Goal: Task Accomplishment & Management: Complete application form

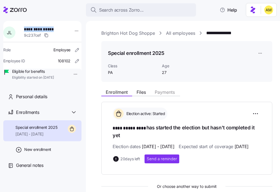
scroll to position [69, 0]
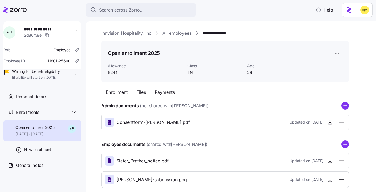
scroll to position [29, 0]
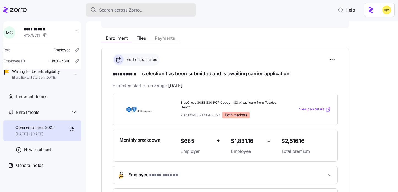
scroll to position [51, 0]
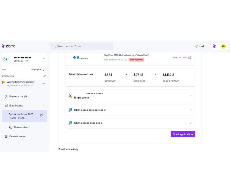
scroll to position [143, 0]
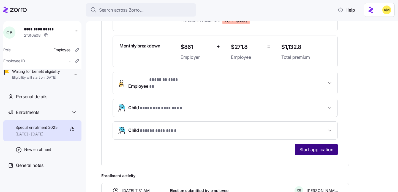
click at [321, 146] on span "Start application" at bounding box center [317, 149] width 34 height 7
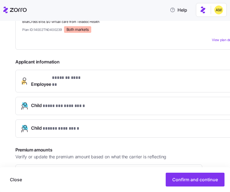
scroll to position [134, 0]
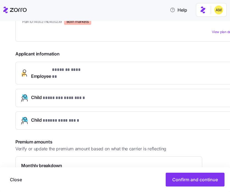
click at [71, 66] on span "* ******* ****** *" at bounding box center [68, 69] width 32 height 7
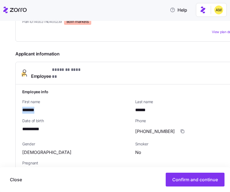
drag, startPoint x: 39, startPoint y: 99, endPoint x: 19, endPoint y: 99, distance: 19.6
copy span "*******"
drag, startPoint x: 151, startPoint y: 99, endPoint x: 132, endPoint y: 99, distance: 18.7
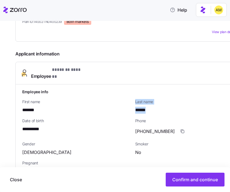
copy div "Last name ******"
drag, startPoint x: 22, startPoint y: 118, endPoint x: 51, endPoint y: 118, distance: 28.9
copy span "**********"
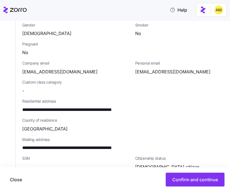
scroll to position [263, 0]
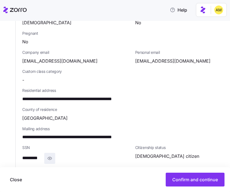
click at [51, 155] on icon "button" at bounding box center [50, 158] width 6 height 7
drag, startPoint x: 48, startPoint y: 147, endPoint x: 22, endPoint y: 147, distance: 26.2
click at [22, 153] on div "**********" at bounding box center [76, 158] width 109 height 11
copy span "**********"
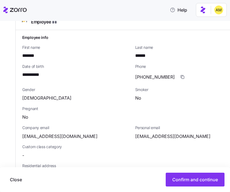
scroll to position [187, 0]
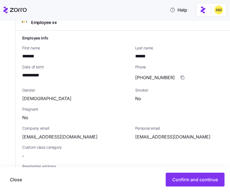
drag, startPoint x: 119, startPoint y: 164, endPoint x: 105, endPoint y: 164, distance: 13.8
click at [105, 171] on span "**********" at bounding box center [82, 174] width 120 height 7
copy span "*****"
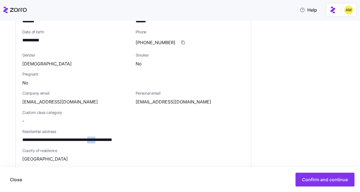
scroll to position [188, 0]
copy span "*****"
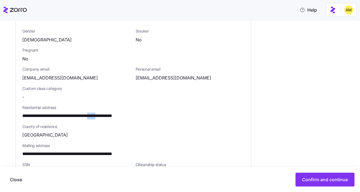
scroll to position [218, 0]
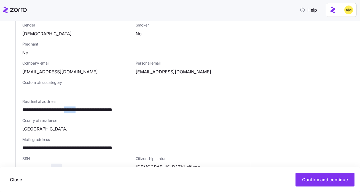
drag, startPoint x: 74, startPoint y: 105, endPoint x: 90, endPoint y: 105, distance: 16.2
click at [90, 106] on span "**********" at bounding box center [82, 109] width 120 height 7
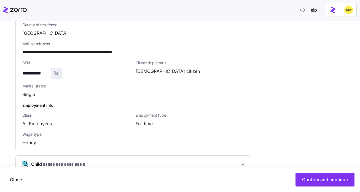
scroll to position [319, 0]
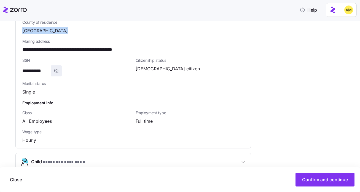
drag, startPoint x: 23, startPoint y: 24, endPoint x: 70, endPoint y: 23, distance: 47.1
click at [70, 27] on div "Rutherford County" at bounding box center [133, 30] width 222 height 7
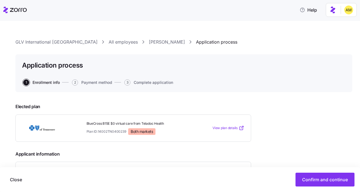
scroll to position [81, 0]
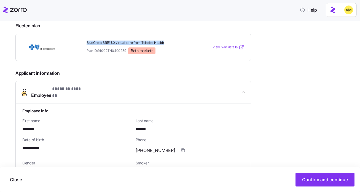
drag, startPoint x: 86, startPoint y: 43, endPoint x: 136, endPoint y: 45, distance: 49.3
click at [136, 45] on div "BlueCross B15E $0 virtual care from Teladoc Health Plan ID: 14002TN0400239 Both…" at bounding box center [136, 46] width 101 height 13
click at [101, 54] on div "BlueCross B15E $0 virtual care from Teladoc Health Plan ID: 14002TN0400239 Both…" at bounding box center [132, 47] width 235 height 27
drag, startPoint x: 98, startPoint y: 50, endPoint x: 127, endPoint y: 51, distance: 29.5
click at [127, 51] on div "Plan ID: 14002TN0400239 Both markets" at bounding box center [136, 50] width 101 height 7
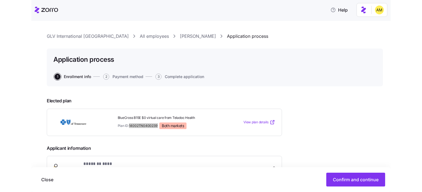
scroll to position [0, 0]
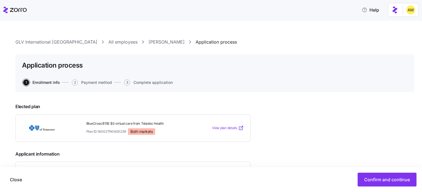
click at [18, 11] on icon at bounding box center [18, 10] width 17 height 4
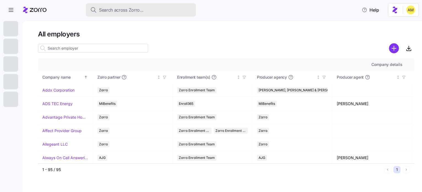
click at [114, 9] on span "Search across Zorro..." at bounding box center [121, 10] width 45 height 7
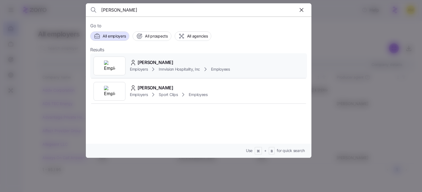
type input "Slater Prather"
click at [151, 64] on span "Slater Prather" at bounding box center [156, 62] width 36 height 7
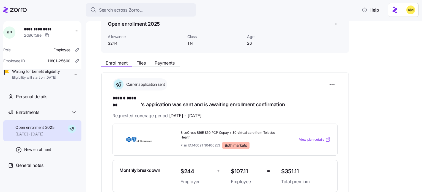
scroll to position [29, 0]
click at [142, 62] on span "Files" at bounding box center [141, 63] width 9 height 4
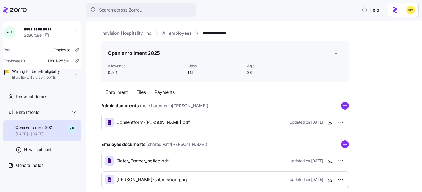
scroll to position [29, 0]
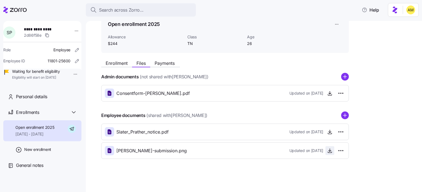
click at [329, 151] on icon "button" at bounding box center [330, 151] width 6 height 6
click at [115, 60] on button "Enrollment" at bounding box center [116, 63] width 31 height 7
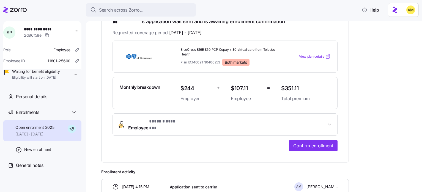
scroll to position [120, 0]
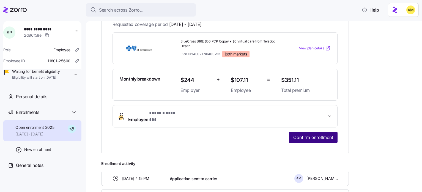
click at [307, 134] on span "Confirm enrollment" at bounding box center [314, 137] width 40 height 7
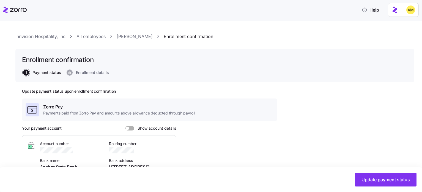
scroll to position [0, 0]
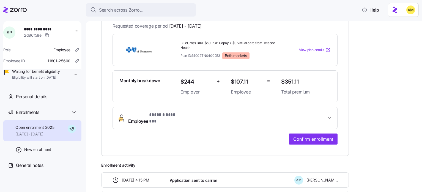
scroll to position [174, 0]
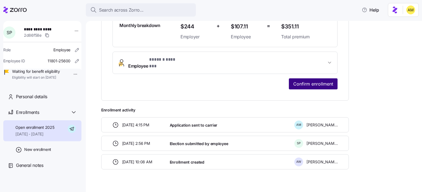
click at [303, 80] on span "Confirm enrollment" at bounding box center [314, 83] width 40 height 7
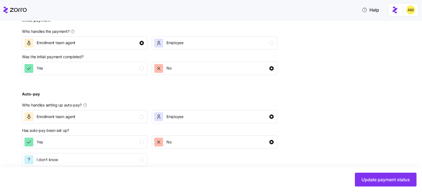
scroll to position [215, 0]
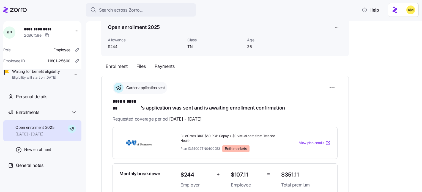
scroll to position [25, 0]
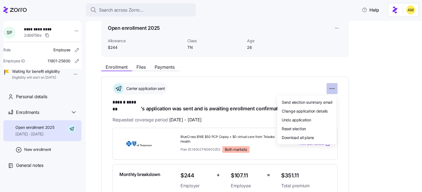
click at [329, 88] on html "**********" at bounding box center [211, 94] width 422 height 188
click at [316, 110] on span "Change application details" at bounding box center [305, 111] width 46 height 6
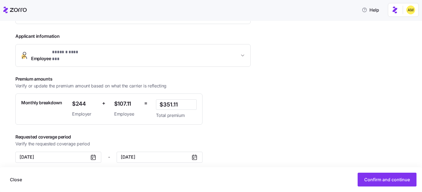
scroll to position [122, 0]
click at [365, 181] on span "Confirm and continue" at bounding box center [388, 179] width 46 height 7
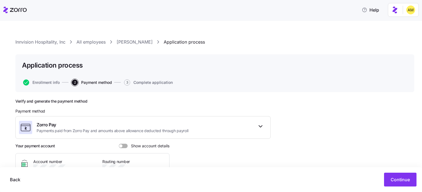
scroll to position [62, 0]
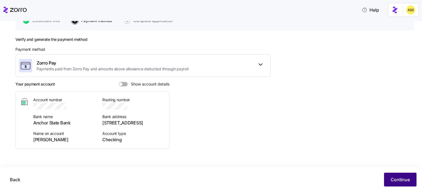
click at [390, 179] on button "Continue" at bounding box center [400, 179] width 32 height 14
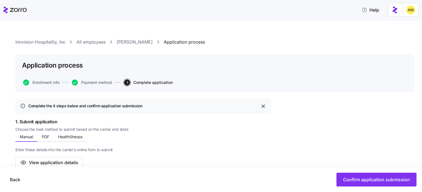
click at [132, 43] on link "Slater Prather" at bounding box center [135, 42] width 36 height 7
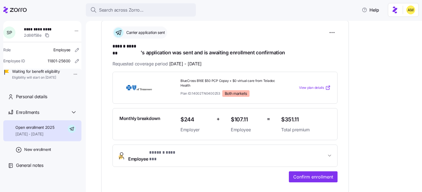
scroll to position [74, 0]
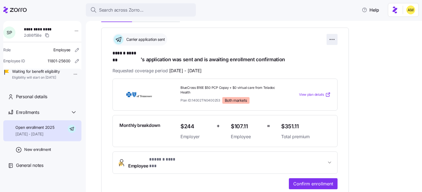
click at [331, 41] on html "**********" at bounding box center [211, 94] width 422 height 188
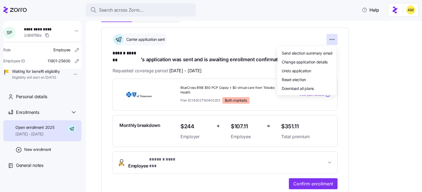
click at [345, 31] on html "**********" at bounding box center [211, 94] width 422 height 188
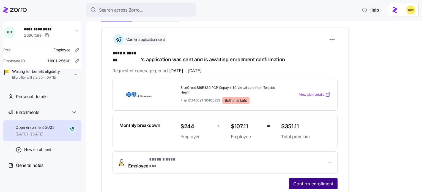
click at [303, 180] on span "Confirm enrollment" at bounding box center [314, 183] width 40 height 7
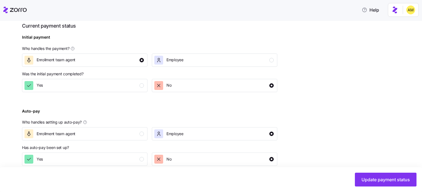
scroll to position [215, 0]
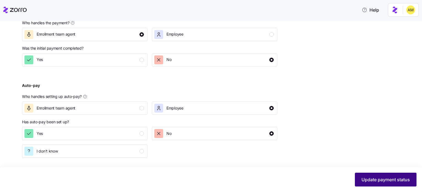
click at [378, 181] on span "Update payment status" at bounding box center [386, 179] width 48 height 7
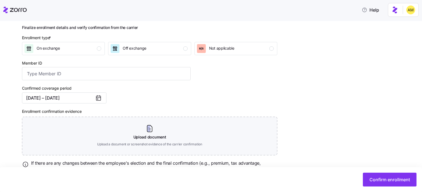
scroll to position [95, 0]
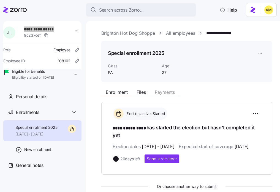
scroll to position [69, 0]
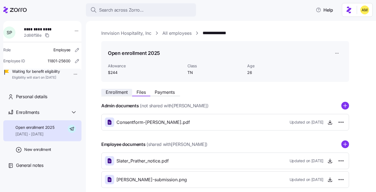
click at [119, 91] on span "Enrollment" at bounding box center [117, 92] width 22 height 4
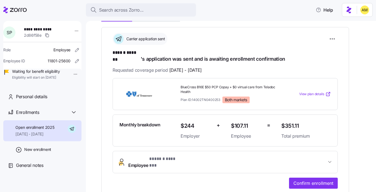
scroll to position [89, 0]
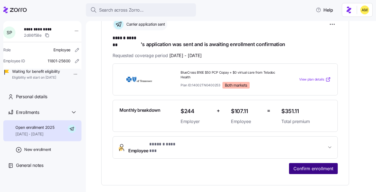
click at [308, 165] on span "Confirm enrollment" at bounding box center [314, 168] width 40 height 7
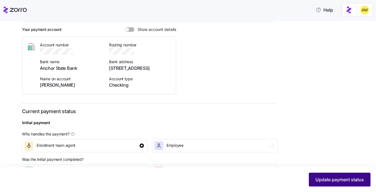
scroll to position [142, 0]
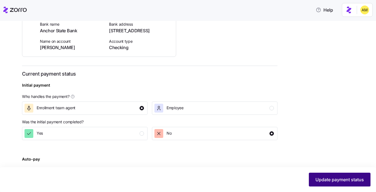
click at [336, 181] on span "Update payment status" at bounding box center [340, 179] width 48 height 7
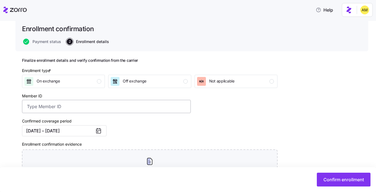
scroll to position [38, 0]
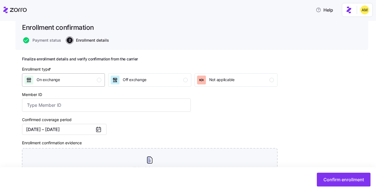
click at [40, 82] on div "On exchange" at bounding box center [48, 79] width 23 height 9
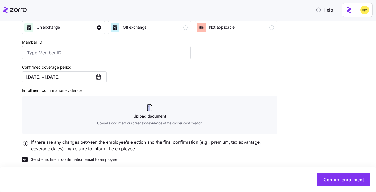
scroll to position [95, 0]
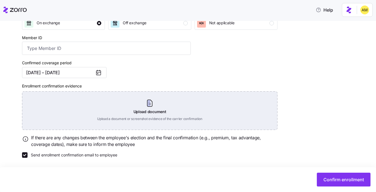
click at [145, 109] on div "Upload document Upload a document or screenshot evidence of the carrier confirm…" at bounding box center [150, 110] width 256 height 39
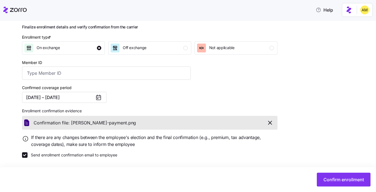
scroll to position [70, 0]
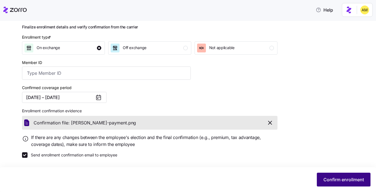
click at [336, 180] on span "Confirm enrollment" at bounding box center [344, 179] width 40 height 7
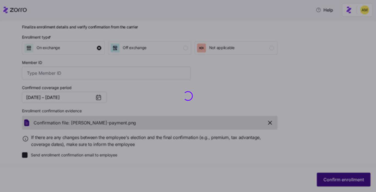
checkbox input "false"
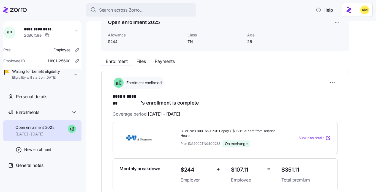
scroll to position [29, 0]
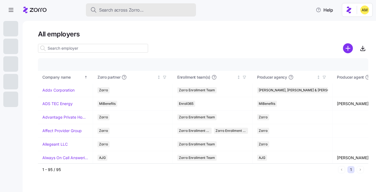
click at [122, 13] on span "Search across Zorro..." at bounding box center [121, 10] width 45 height 7
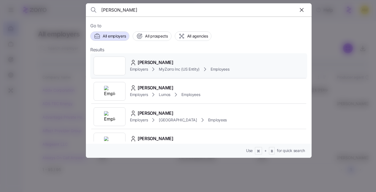
type input "[PERSON_NAME]"
click at [150, 66] on div "Employers MyZorro Inc (US Entity) Employees" at bounding box center [180, 69] width 100 height 7
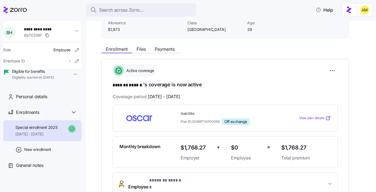
scroll to position [53, 0]
